Goal: Transaction & Acquisition: Purchase product/service

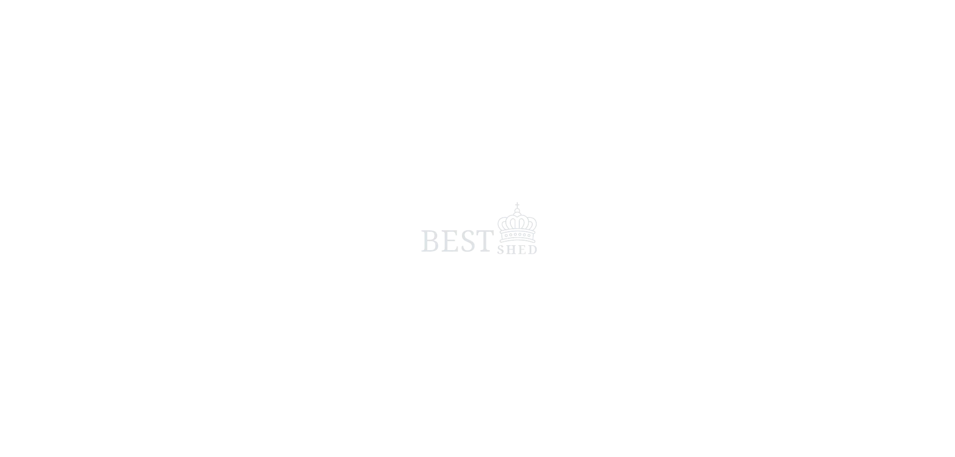
scroll to position [65, 0]
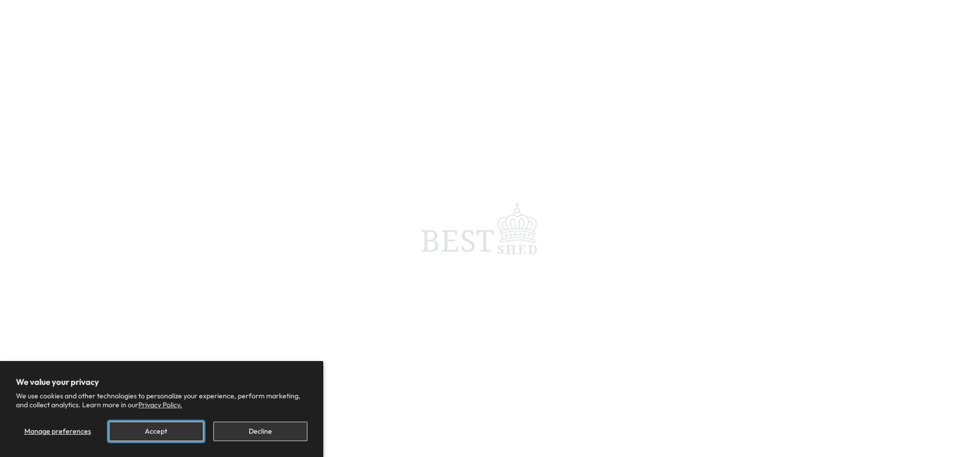
click at [186, 431] on button "Accept" at bounding box center [156, 431] width 94 height 19
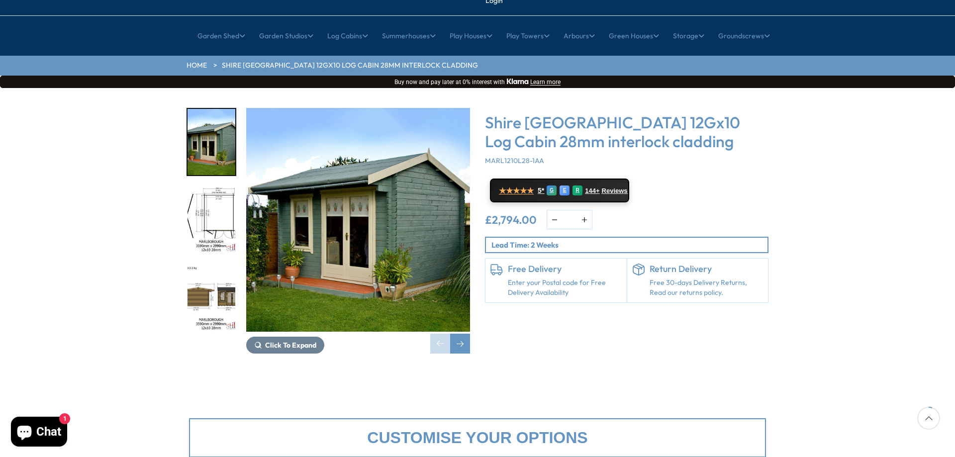
scroll to position [99, 0]
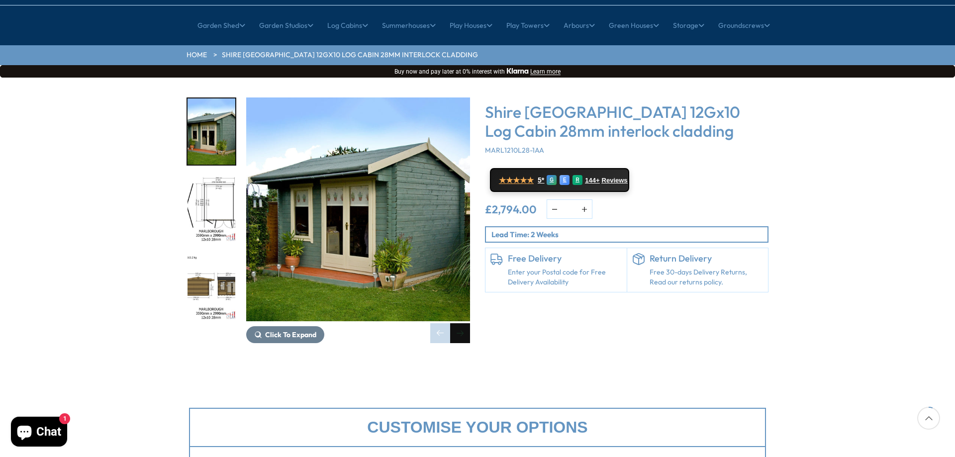
click at [461, 323] on div "Next slide" at bounding box center [460, 333] width 20 height 20
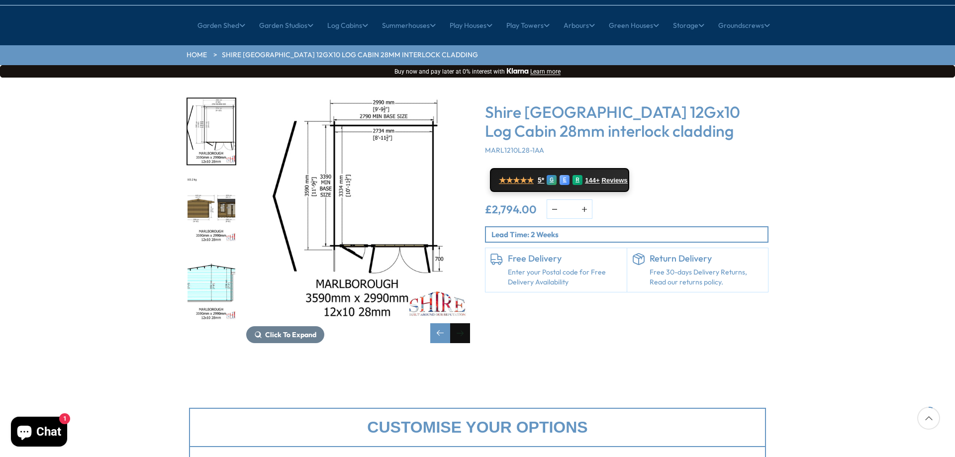
click at [461, 323] on div "Next slide" at bounding box center [460, 333] width 20 height 20
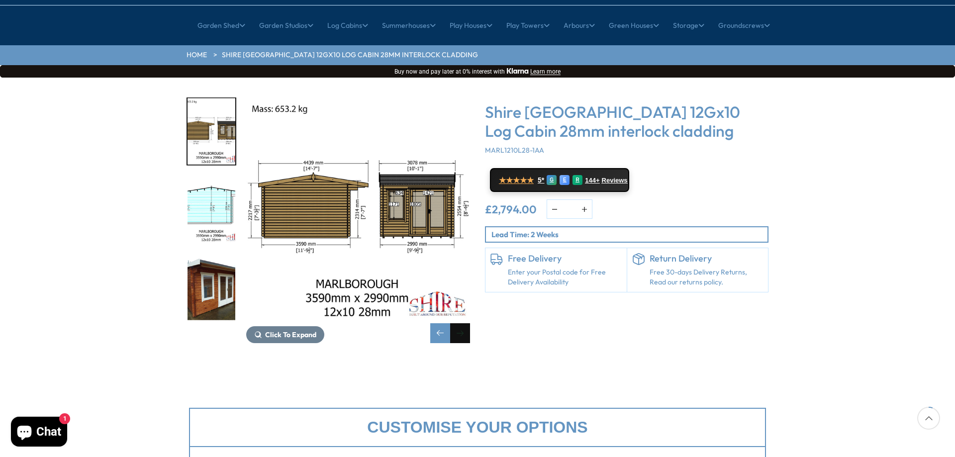
click at [461, 323] on div "Next slide" at bounding box center [460, 333] width 20 height 20
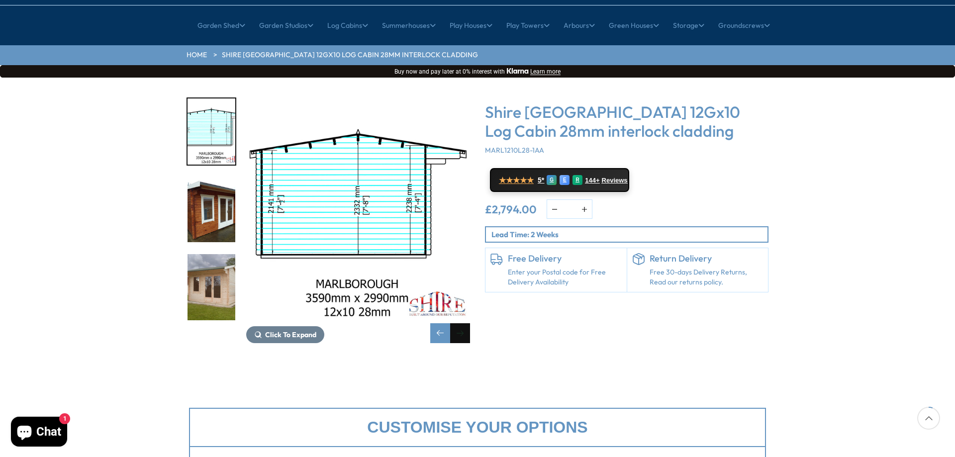
click at [461, 323] on div "Next slide" at bounding box center [460, 333] width 20 height 20
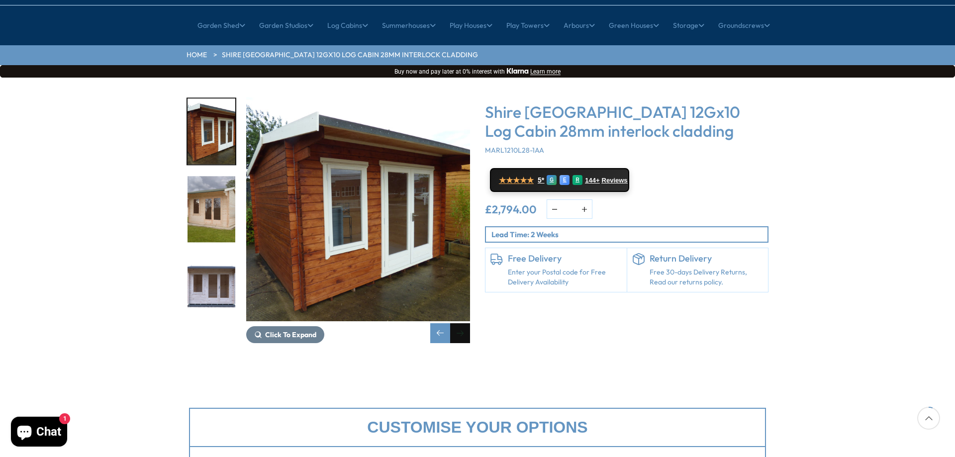
click at [461, 323] on div "Next slide" at bounding box center [460, 333] width 20 height 20
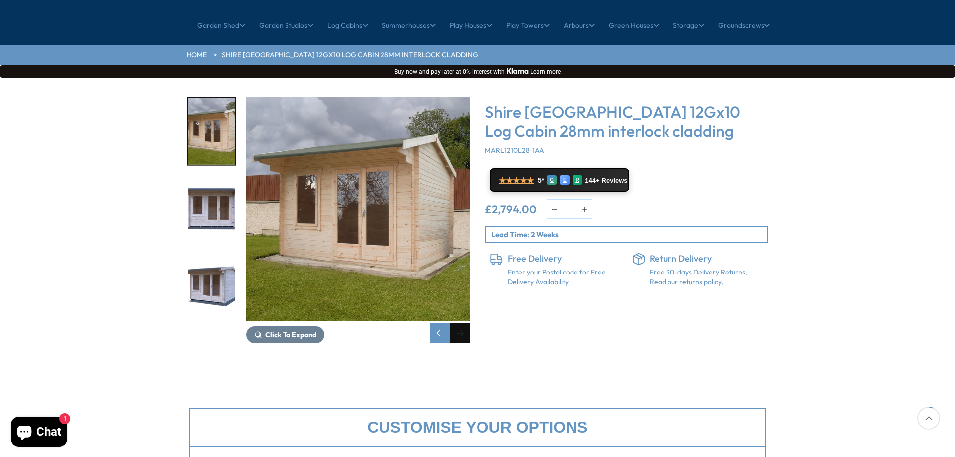
click at [461, 323] on div "Next slide" at bounding box center [460, 333] width 20 height 20
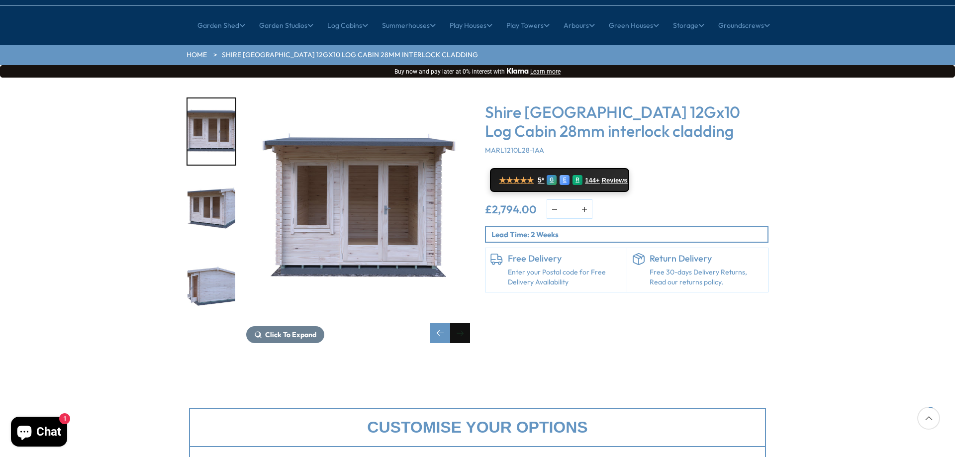
click at [461, 323] on div "Next slide" at bounding box center [460, 333] width 20 height 20
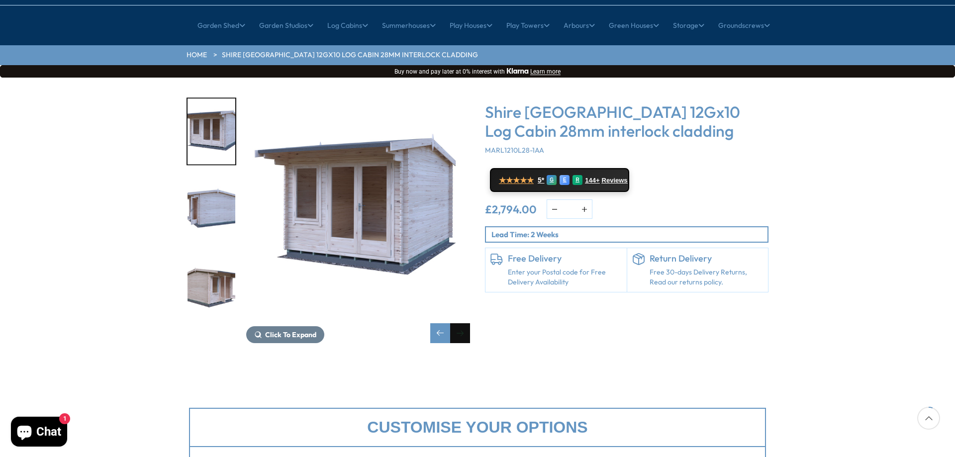
click at [461, 323] on div "Next slide" at bounding box center [460, 333] width 20 height 20
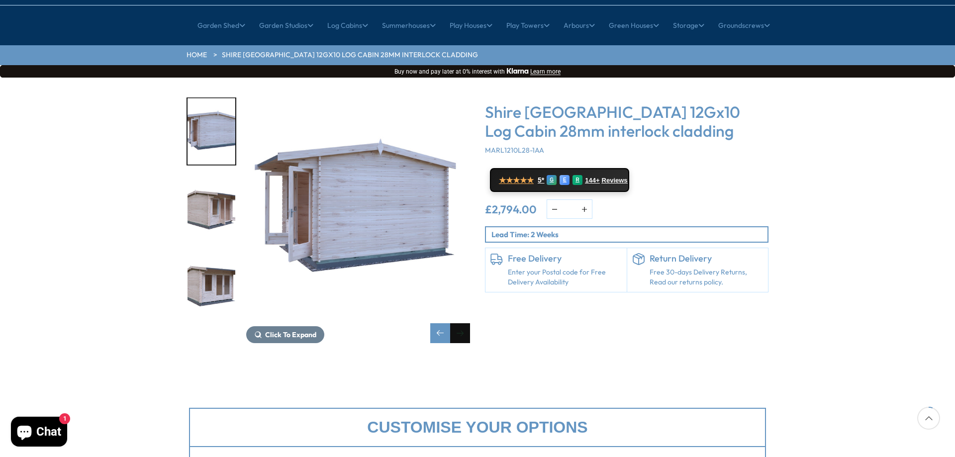
click at [461, 323] on div "Next slide" at bounding box center [460, 333] width 20 height 20
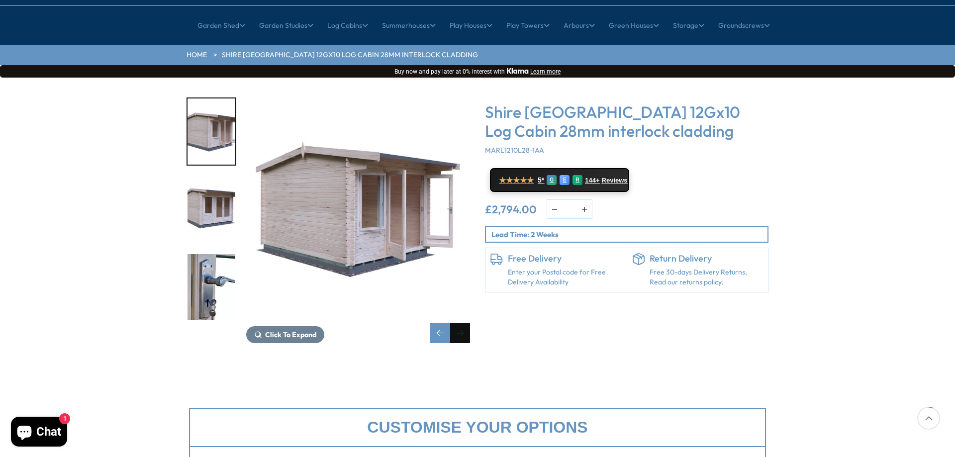
click at [461, 323] on div "Next slide" at bounding box center [460, 333] width 20 height 20
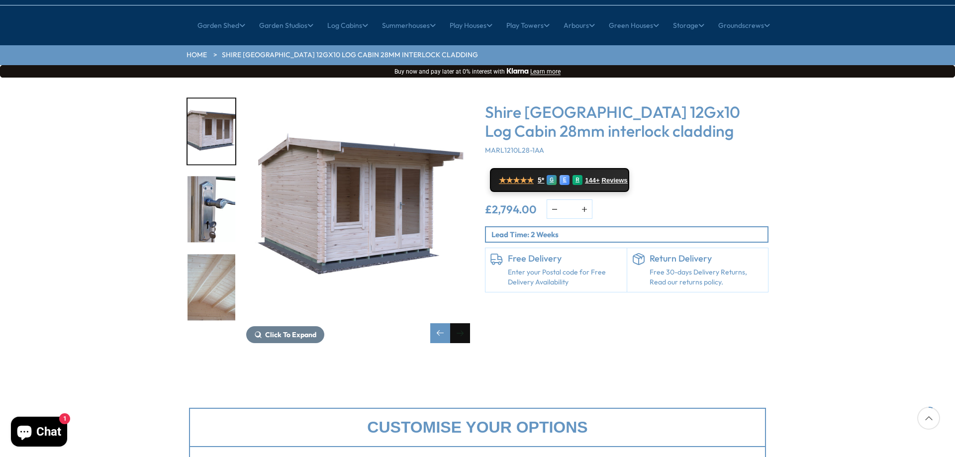
click at [461, 323] on div "Next slide" at bounding box center [460, 333] width 20 height 20
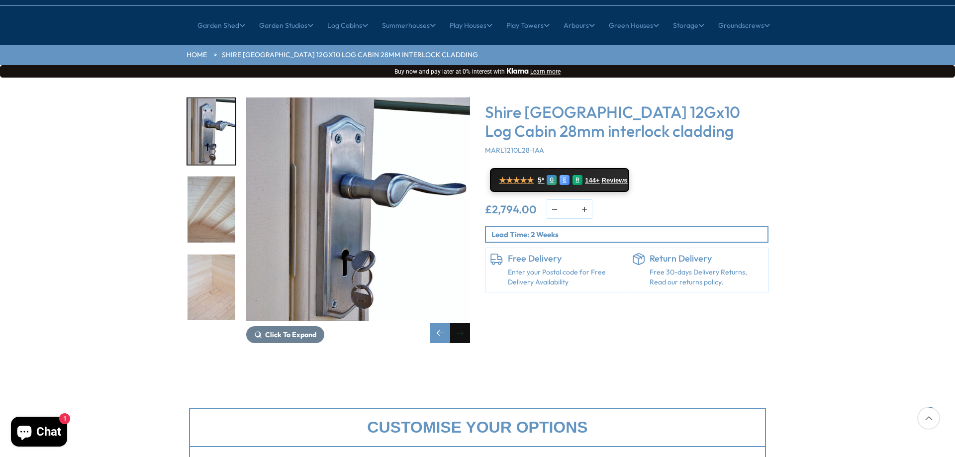
click at [461, 323] on div "Next slide" at bounding box center [460, 333] width 20 height 20
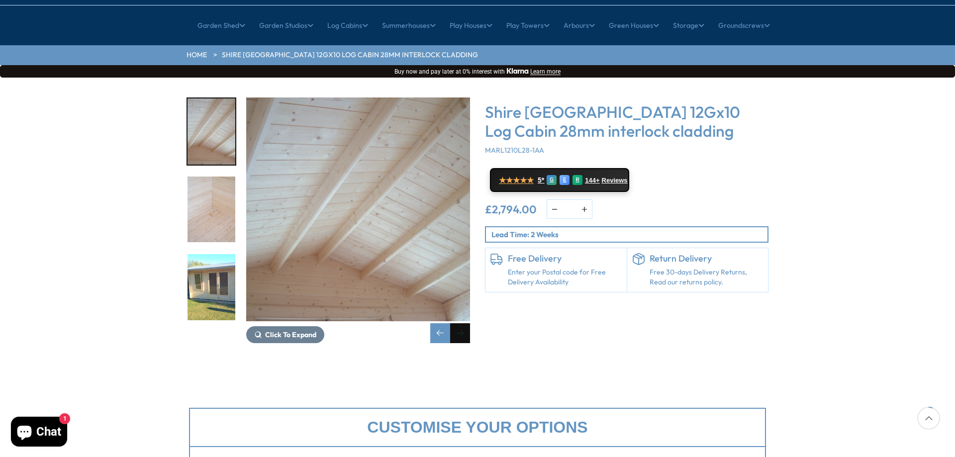
click at [461, 323] on div "Next slide" at bounding box center [460, 333] width 20 height 20
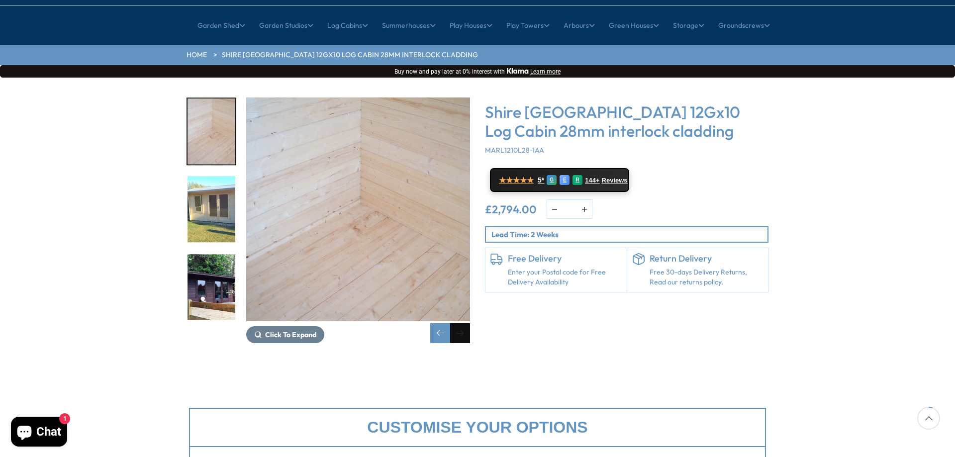
click at [461, 323] on div "Next slide" at bounding box center [460, 333] width 20 height 20
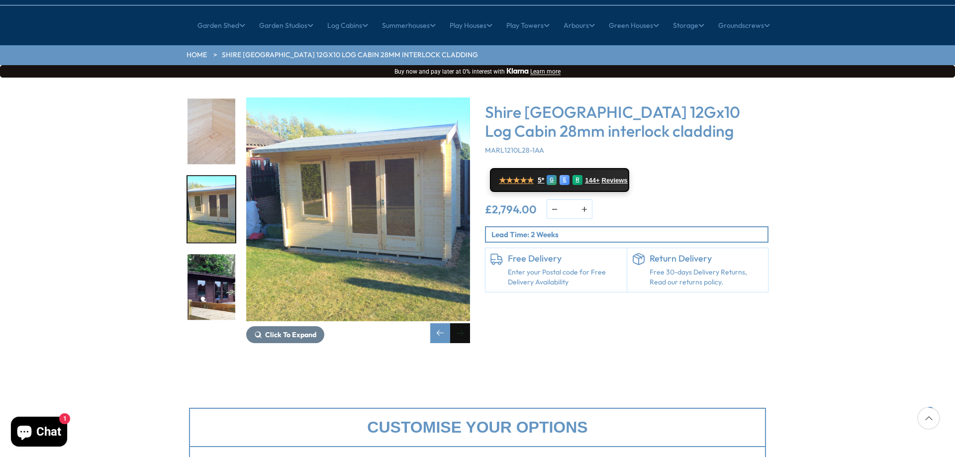
click at [461, 323] on div "Next slide" at bounding box center [460, 333] width 20 height 20
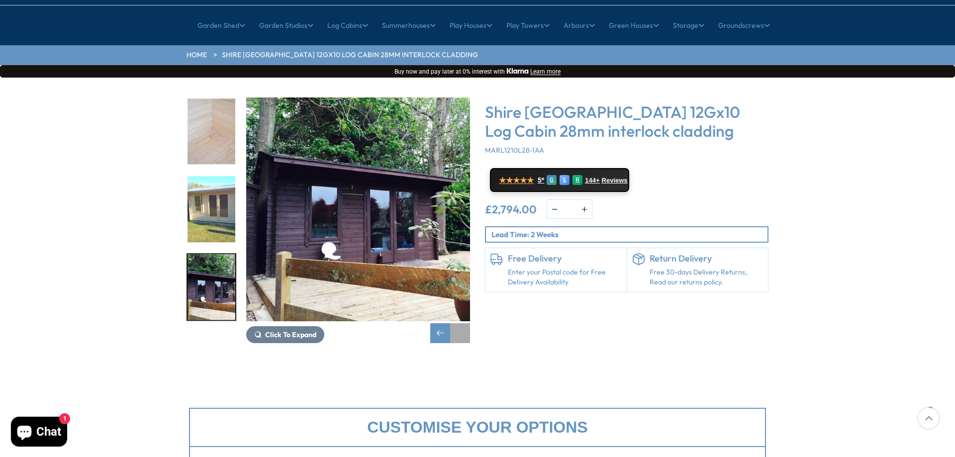
click at [461, 323] on div "Next slide" at bounding box center [460, 333] width 20 height 20
